Goal: Task Accomplishment & Management: Use online tool/utility

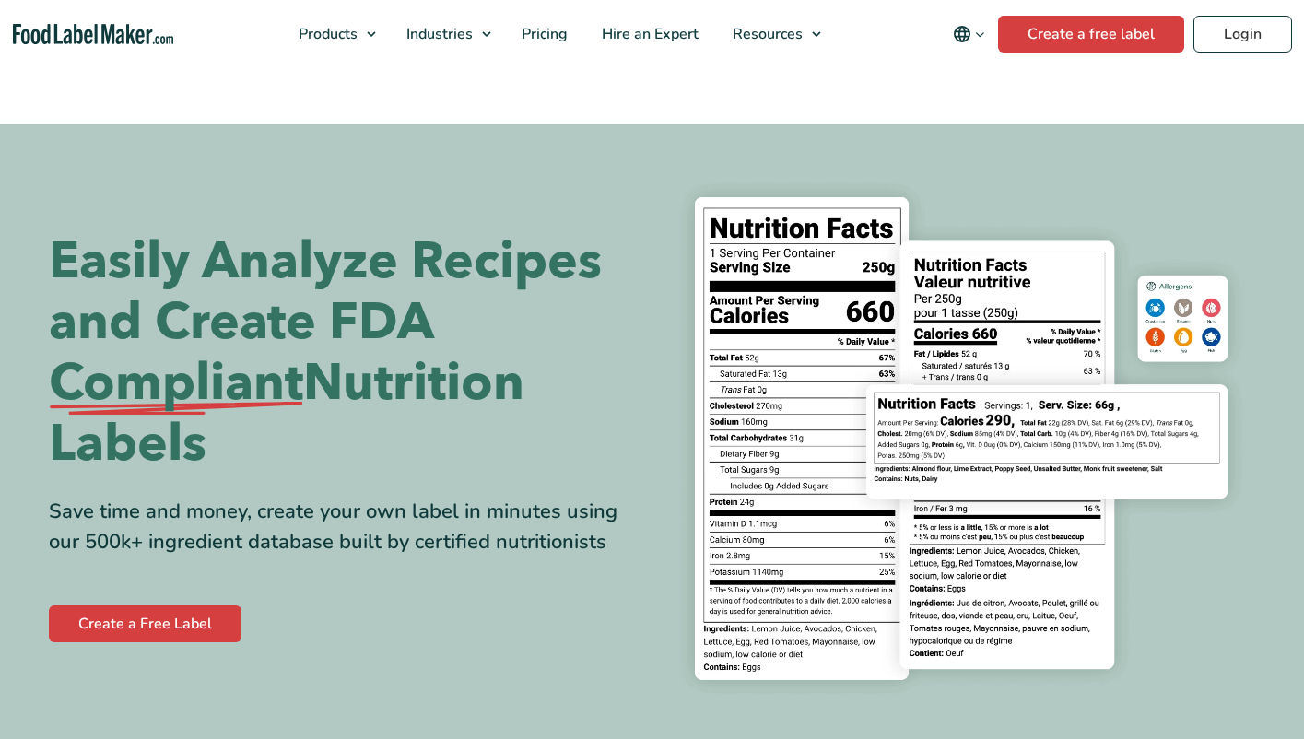
click at [1240, 33] on link "Login" at bounding box center [1242, 34] width 99 height 37
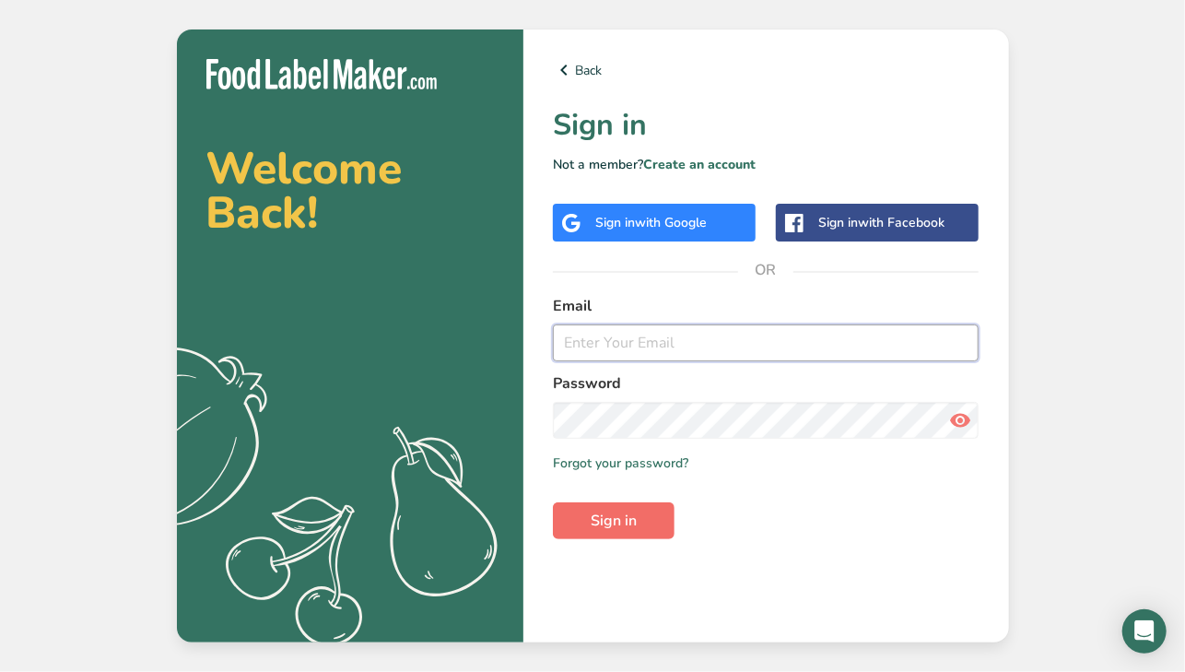
type input "[EMAIL_ADDRESS][DOMAIN_NAME]"
click at [625, 532] on button "Sign in" at bounding box center [614, 520] width 122 height 37
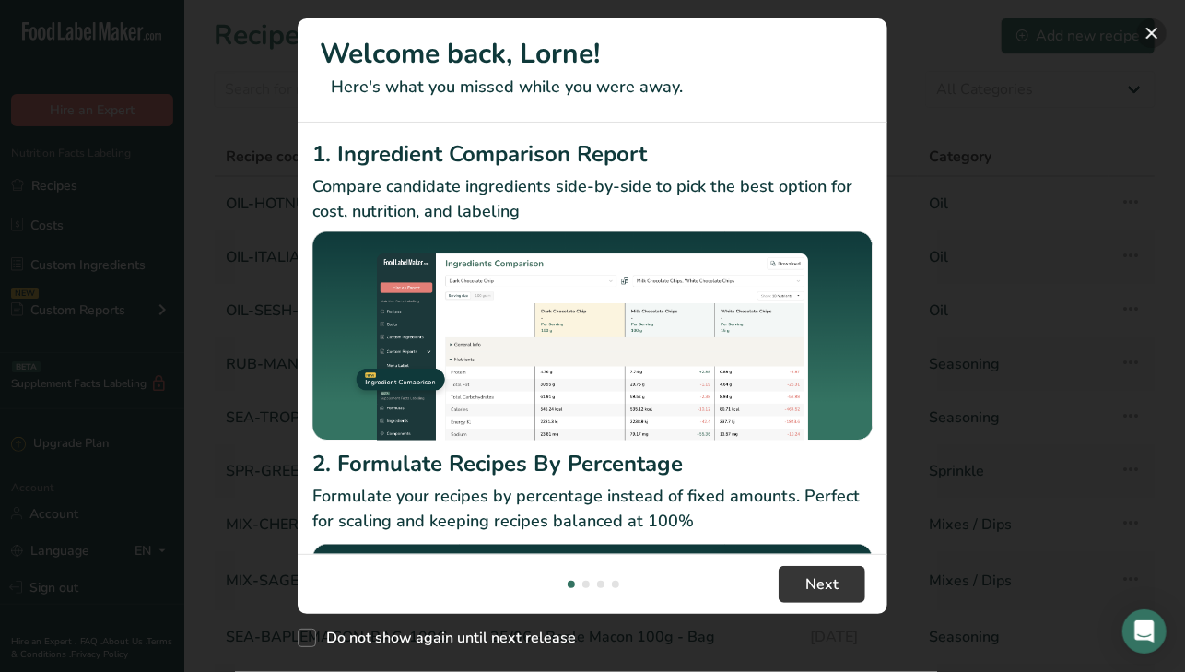
click at [1149, 34] on button "New Features" at bounding box center [1151, 32] width 29 height 29
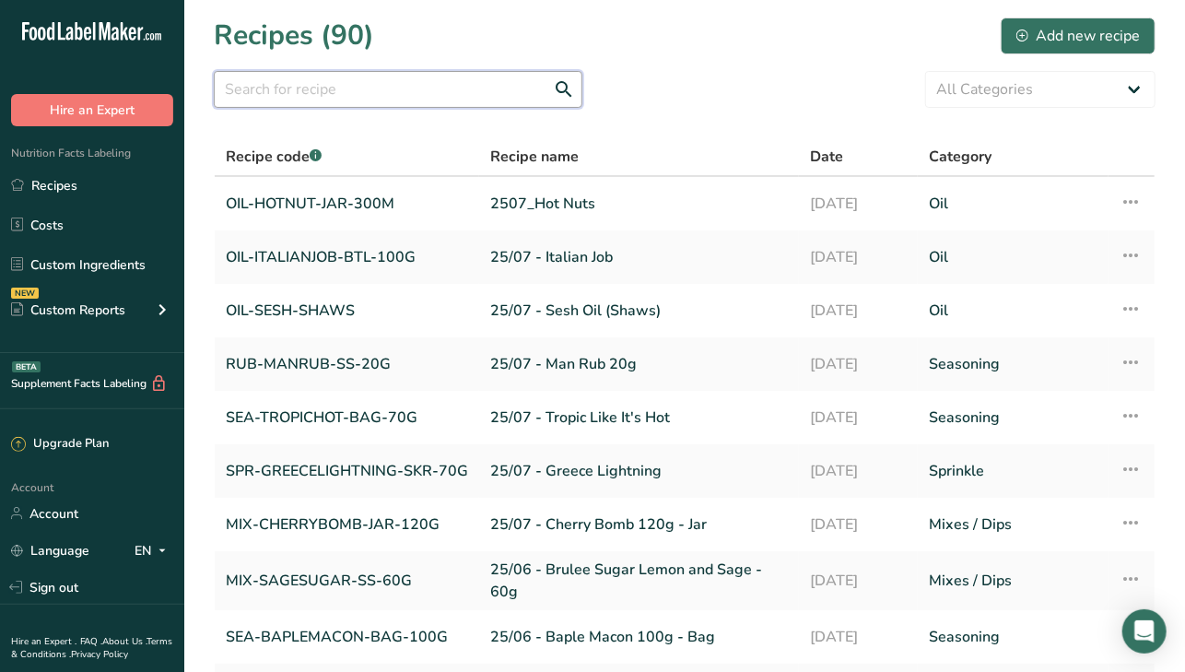
click at [284, 85] on input "text" at bounding box center [398, 89] width 368 height 37
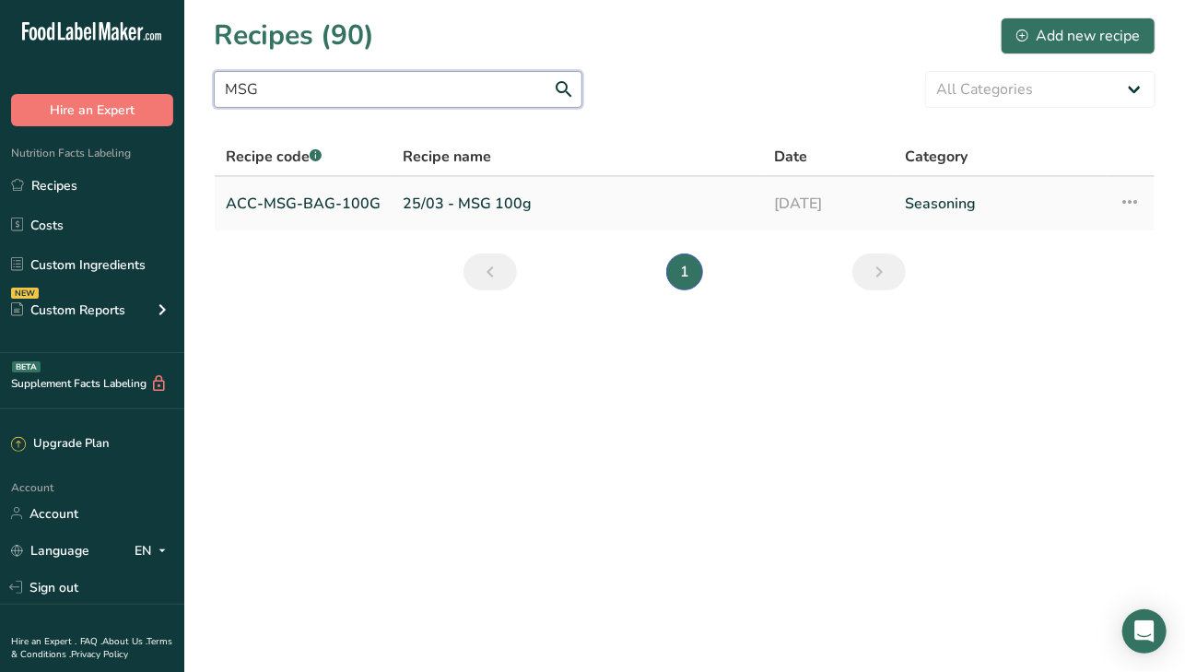
type input "MSG"
click at [332, 206] on link "ACC-MSG-BAG-100G" at bounding box center [303, 203] width 155 height 39
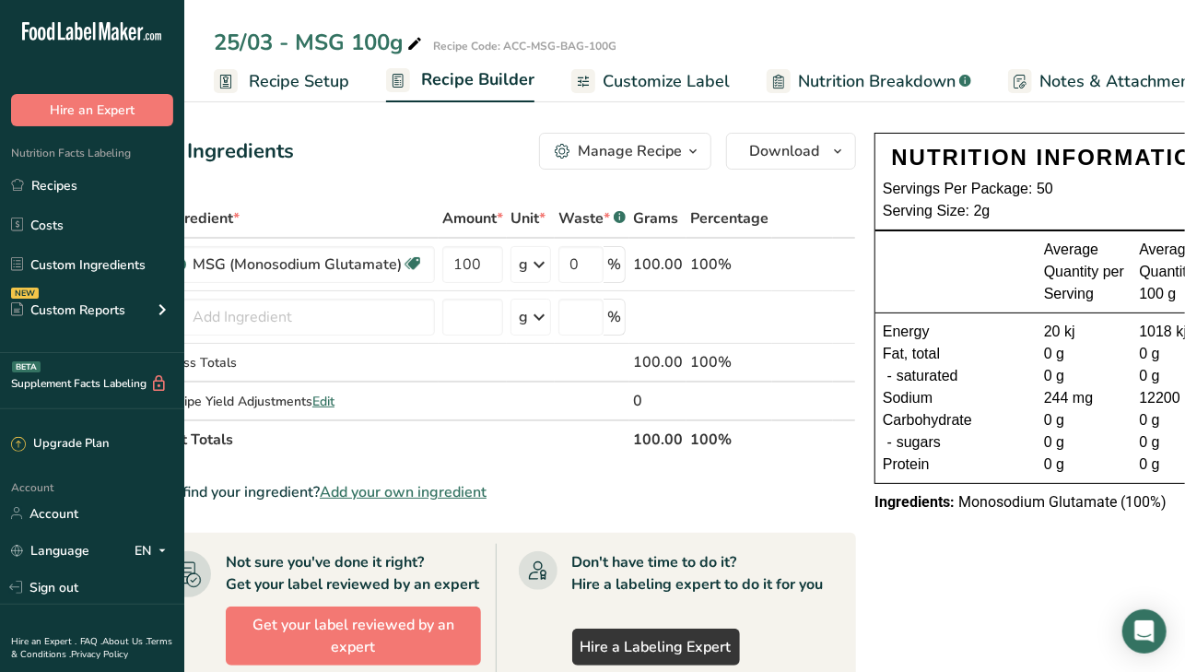
scroll to position [0, 116]
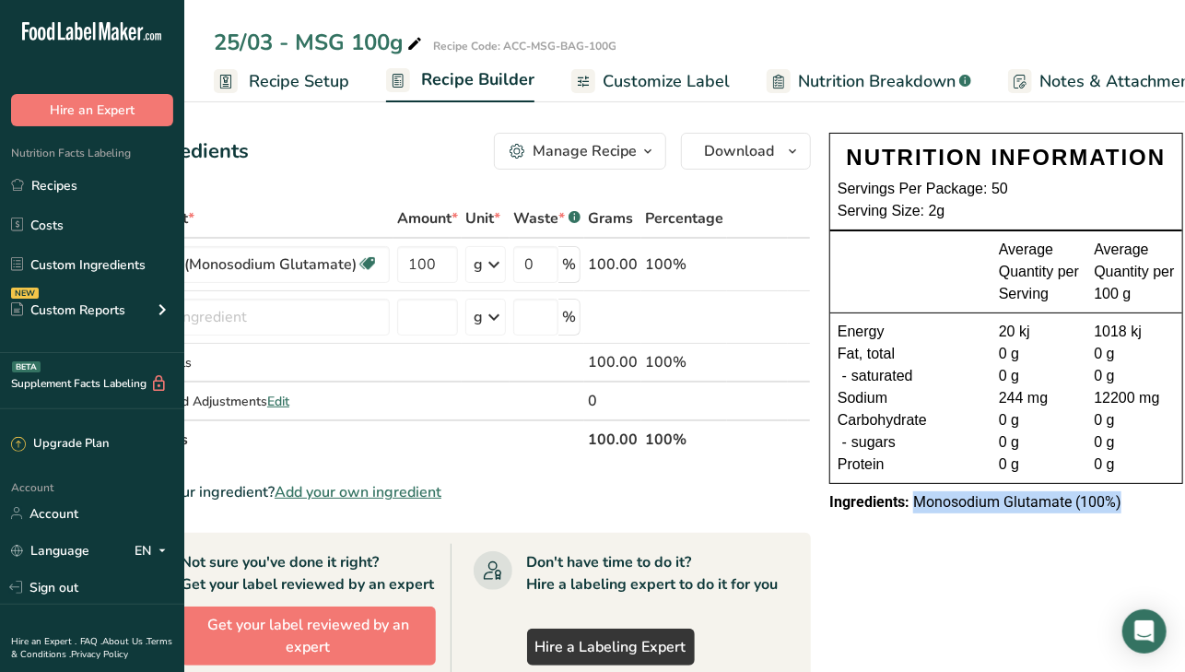
drag, startPoint x: 907, startPoint y: 502, endPoint x: 1185, endPoint y: 500, distance: 277.3
click at [1184, 500] on div "NUTRITION INFORMATION Servings Per Package: 50 Serving Size: 2g Average Quantit…" at bounding box center [1006, 322] width 368 height 395
copy span "Monosodium Glutamate (100%)"
click at [53, 181] on link "Recipes" at bounding box center [92, 185] width 184 height 35
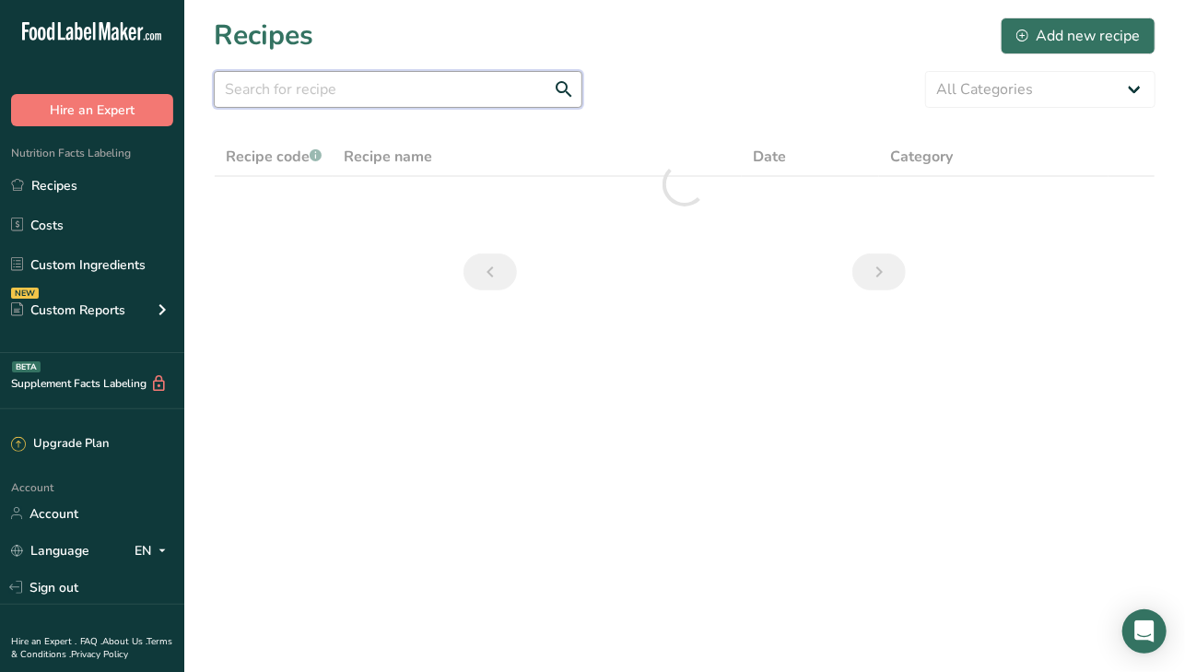
click at [304, 98] on input "text" at bounding box center [398, 89] width 368 height 37
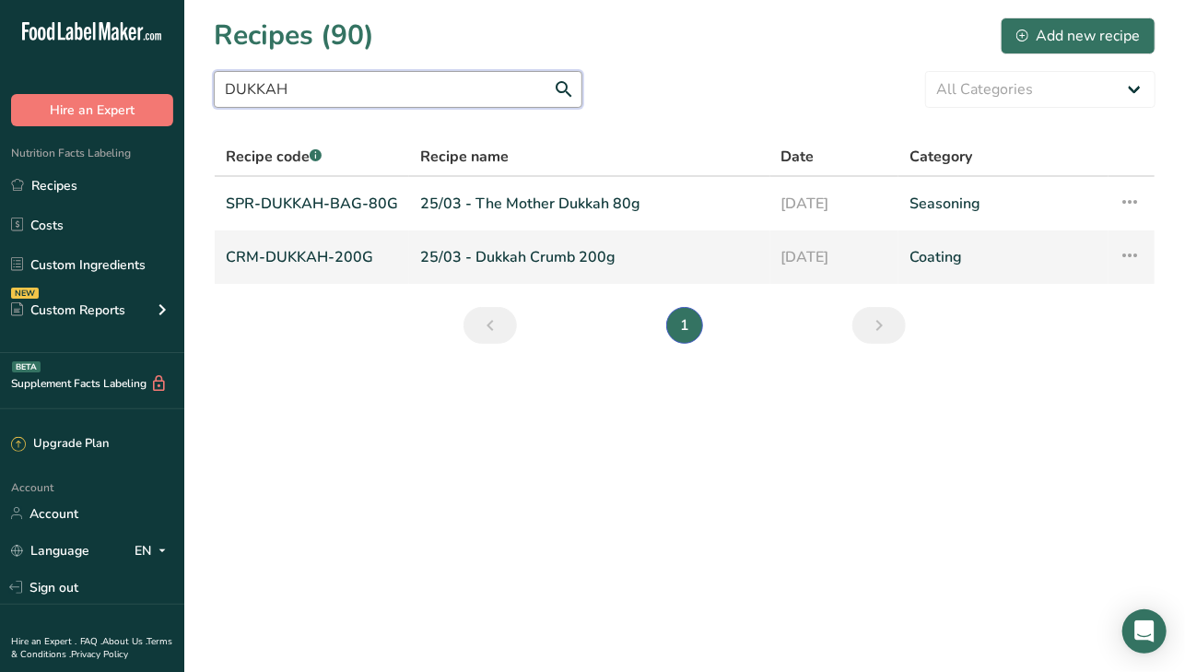
type input "DUKKAH"
click at [530, 260] on link "25/03 - Dukkah Crumb 200g" at bounding box center [589, 257] width 339 height 39
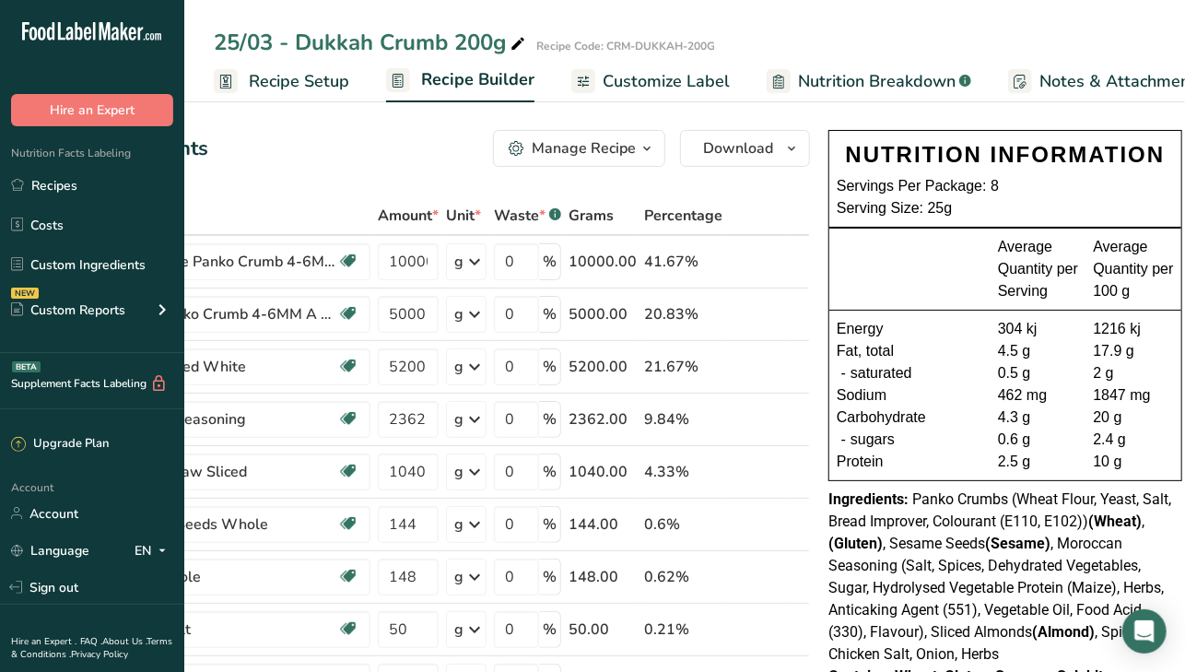
scroll to position [0, 146]
